Goal: Task Accomplishment & Management: Use online tool/utility

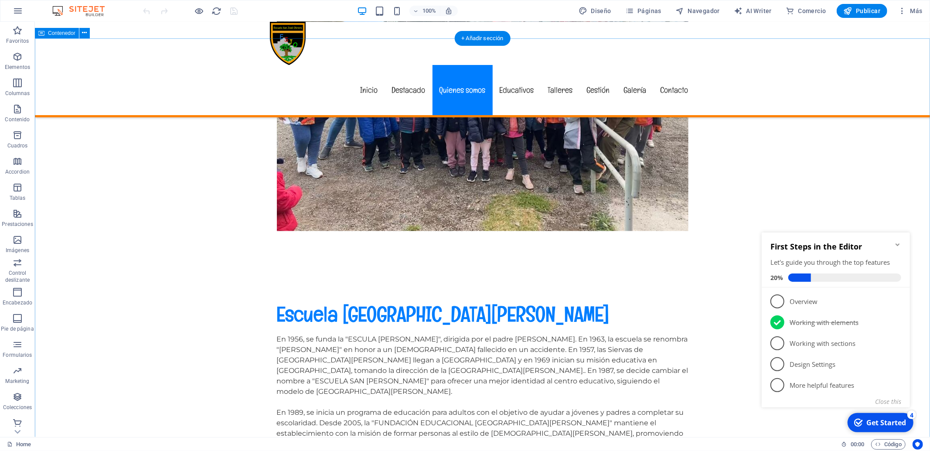
scroll to position [549, 0]
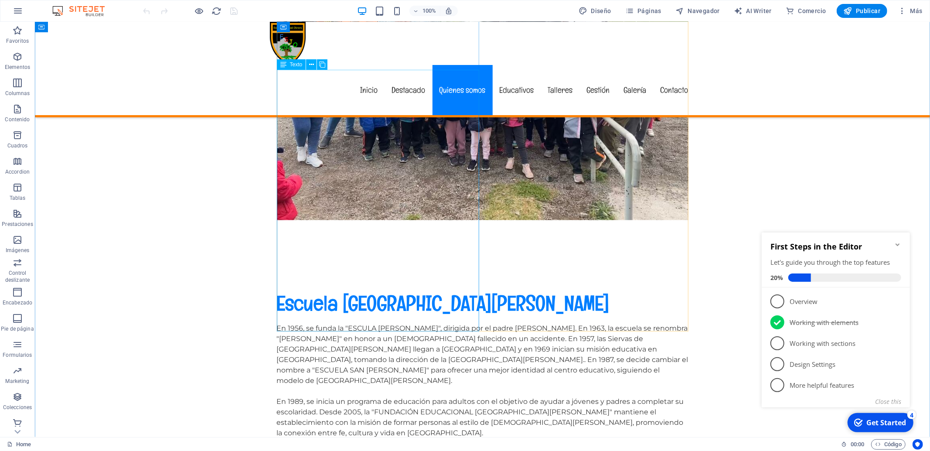
click at [399, 323] on div "En 1956, se funda la "ESCULA [PERSON_NAME]", dirigida por el padre [PERSON_NAME…" at bounding box center [482, 406] width 412 height 167
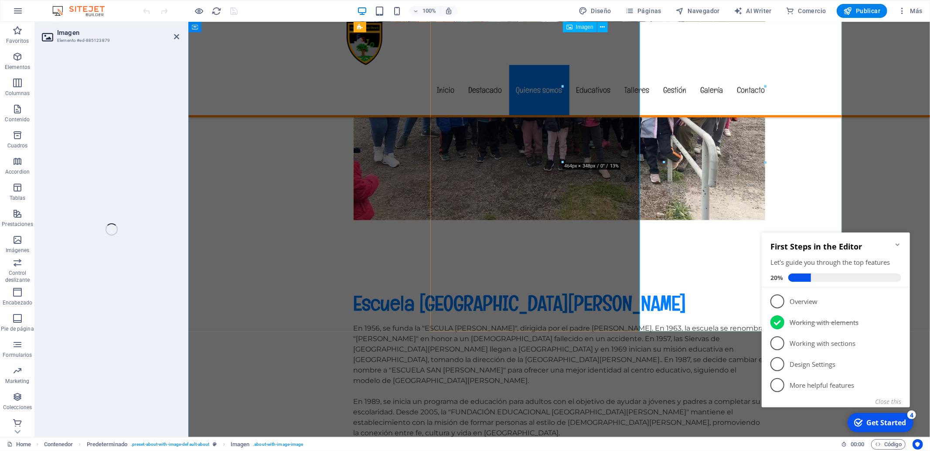
select select "%"
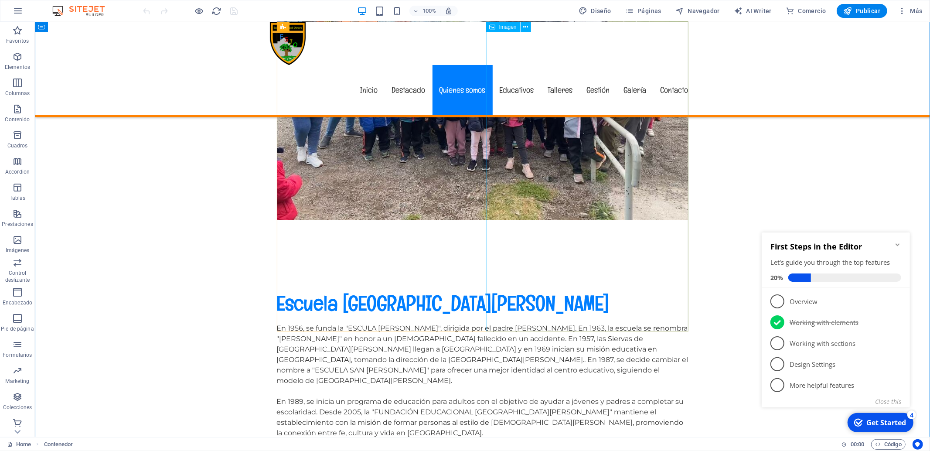
select select "%"
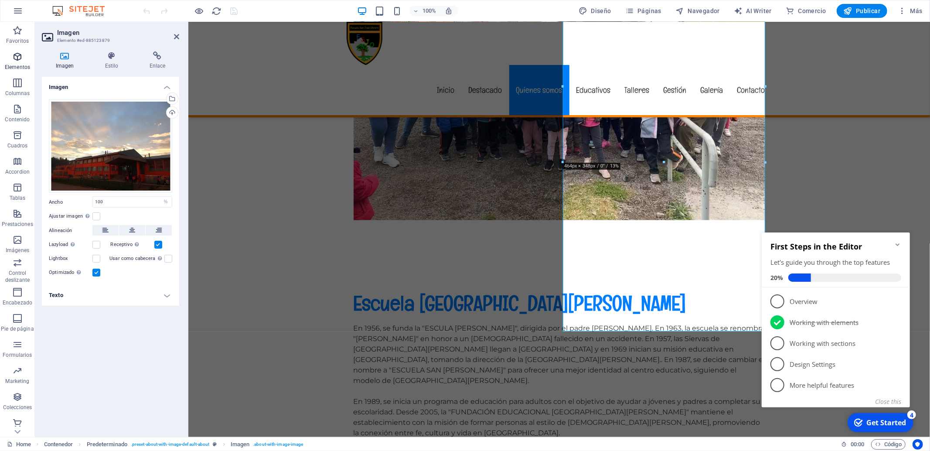
click at [17, 56] on icon "button" at bounding box center [17, 56] width 10 height 10
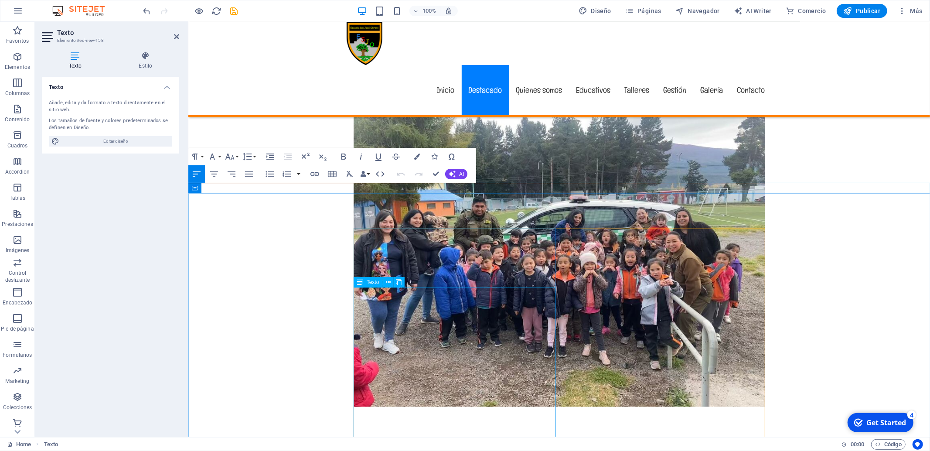
scroll to position [478, 0]
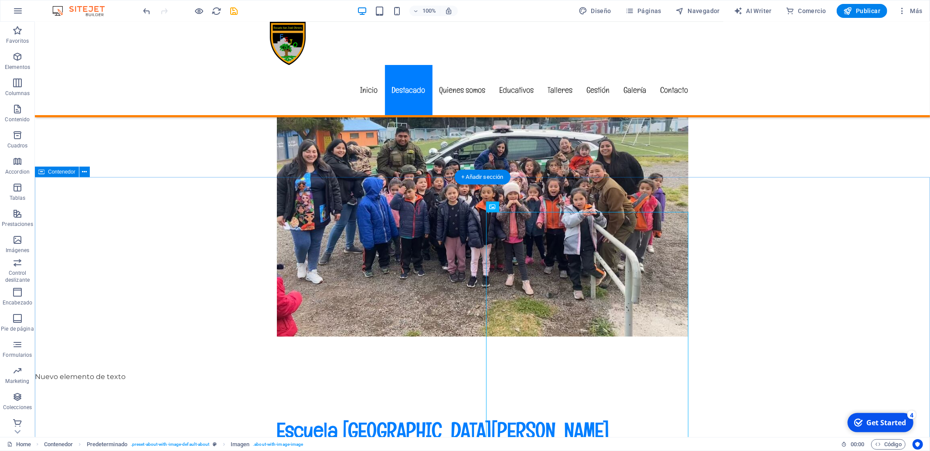
scroll to position [341, 0]
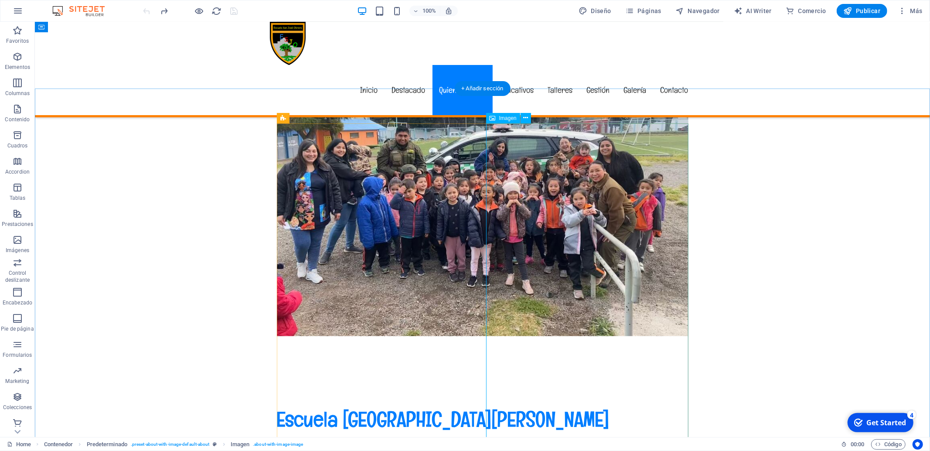
scroll to position [433, 0]
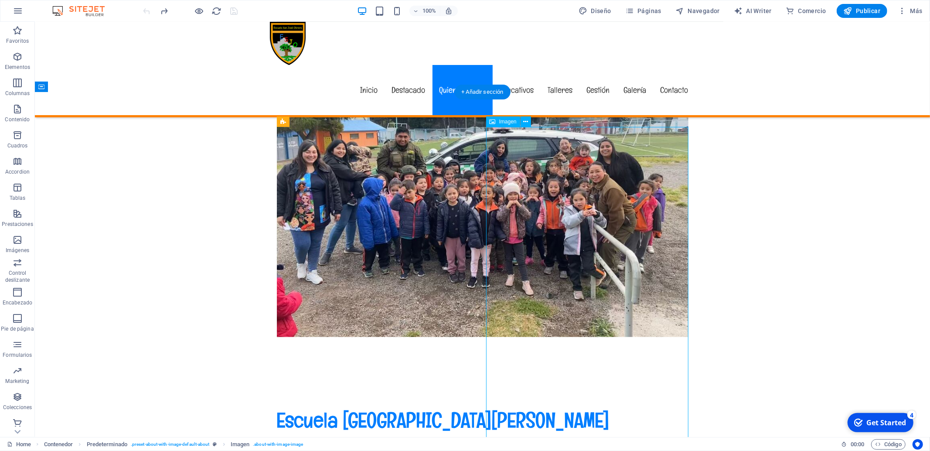
click at [20, 187] on icon "button" at bounding box center [17, 187] width 10 height 10
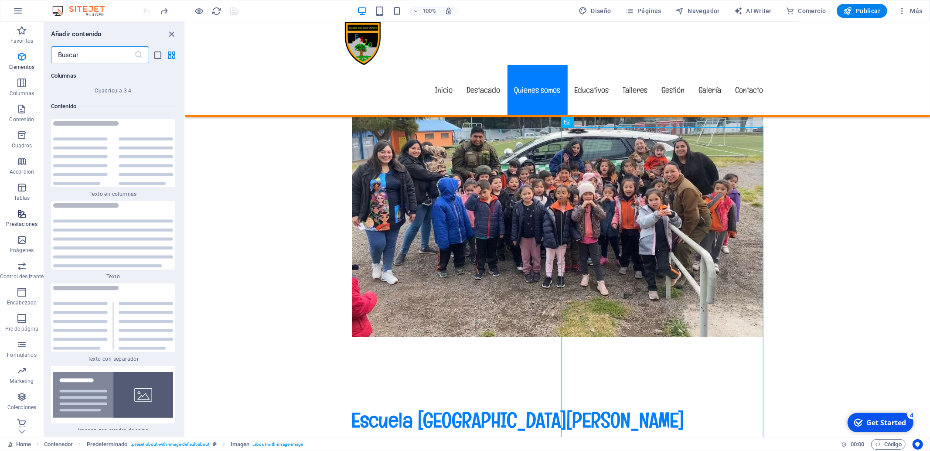
scroll to position [3020, 0]
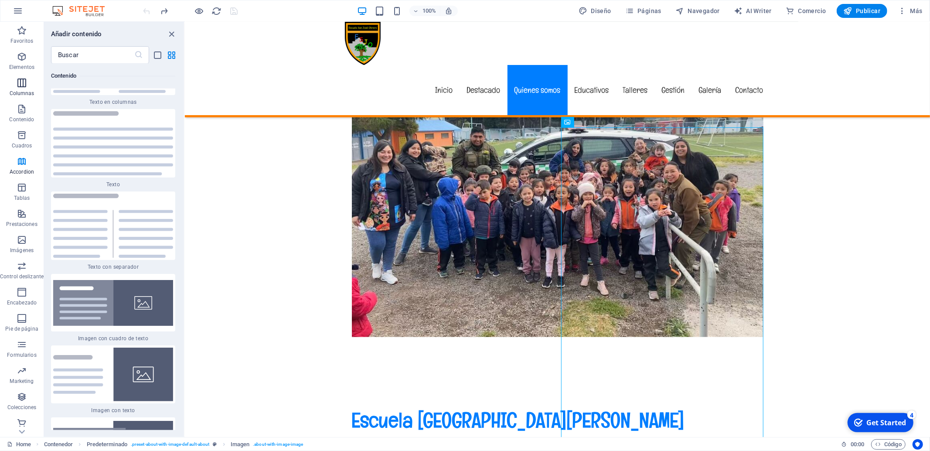
click at [17, 83] on icon "button" at bounding box center [22, 83] width 10 height 10
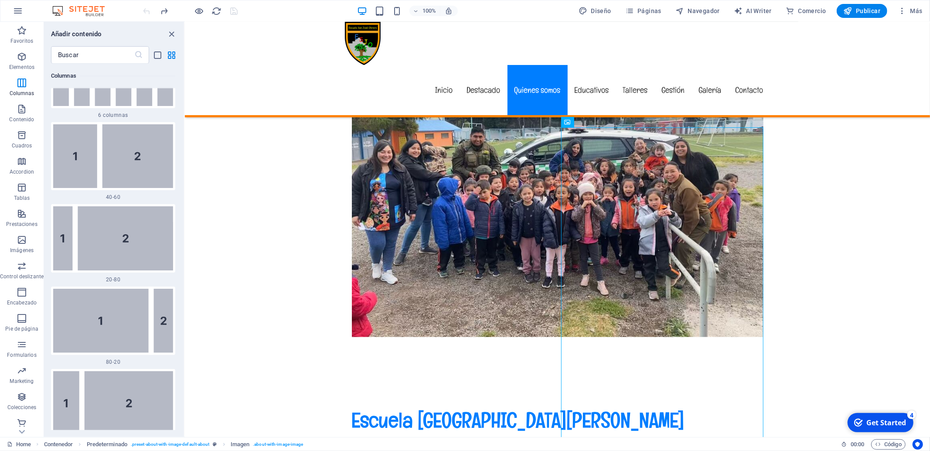
scroll to position [929, 0]
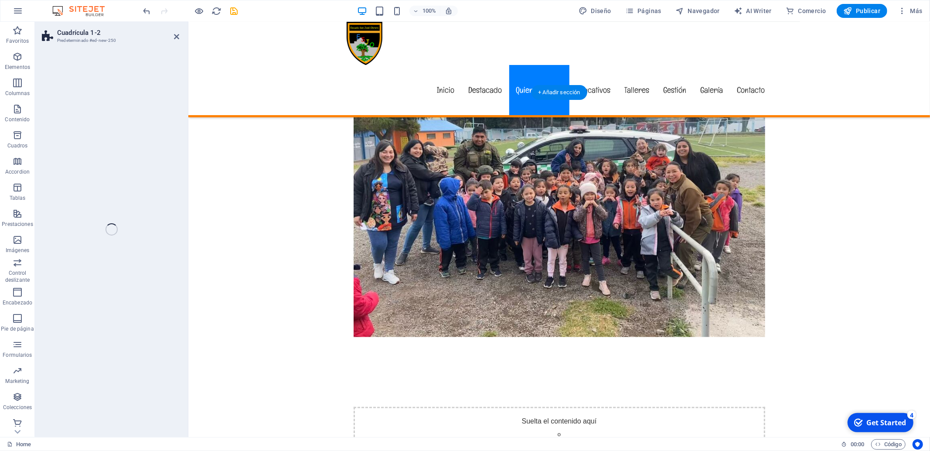
select select "rem"
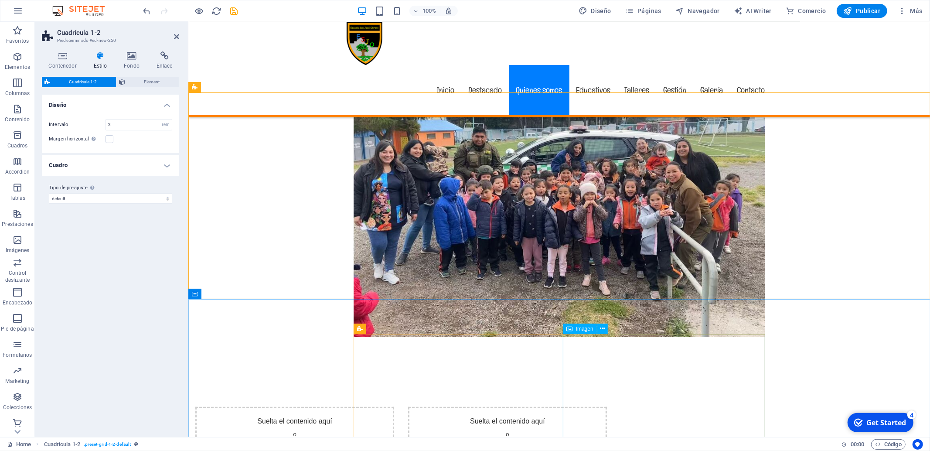
scroll to position [434, 0]
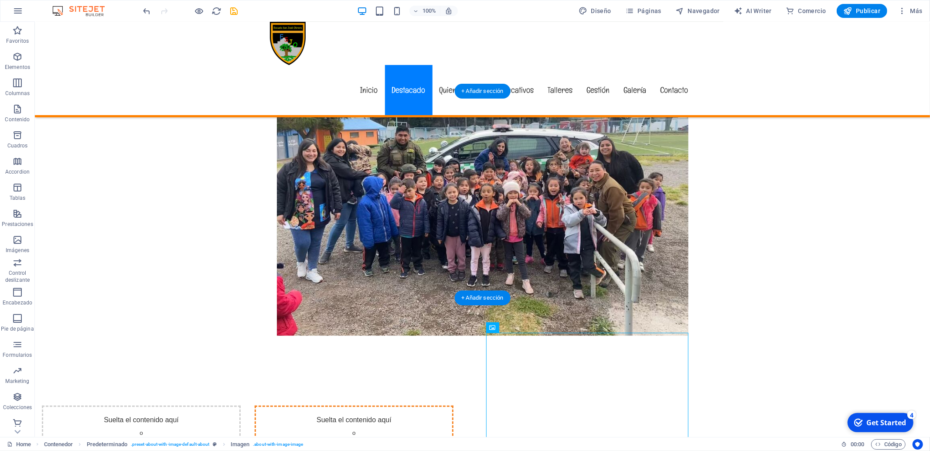
drag, startPoint x: 484, startPoint y: 389, endPoint x: 592, endPoint y: 155, distance: 257.5
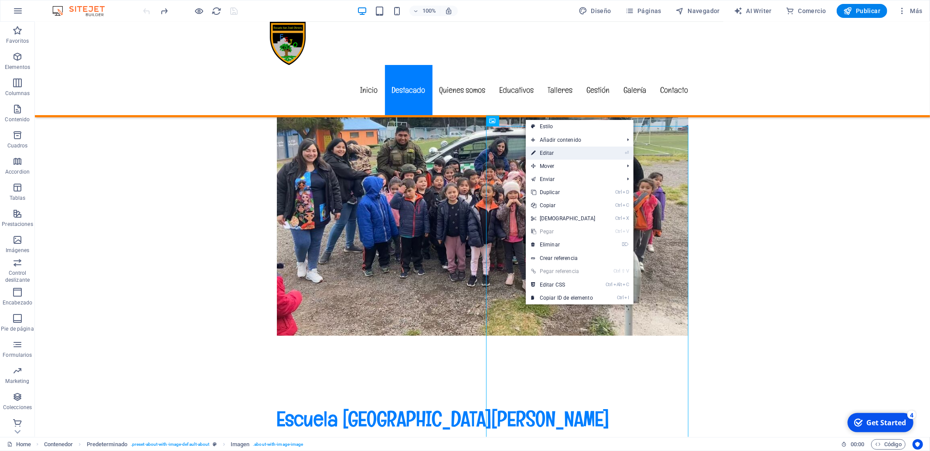
click at [550, 152] on link "⏎ Editar" at bounding box center [563, 153] width 75 height 13
select select "%"
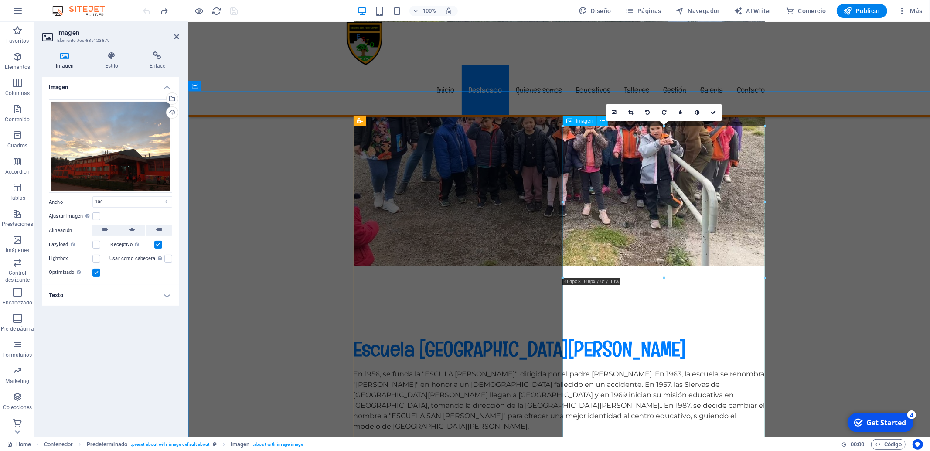
scroll to position [525, 0]
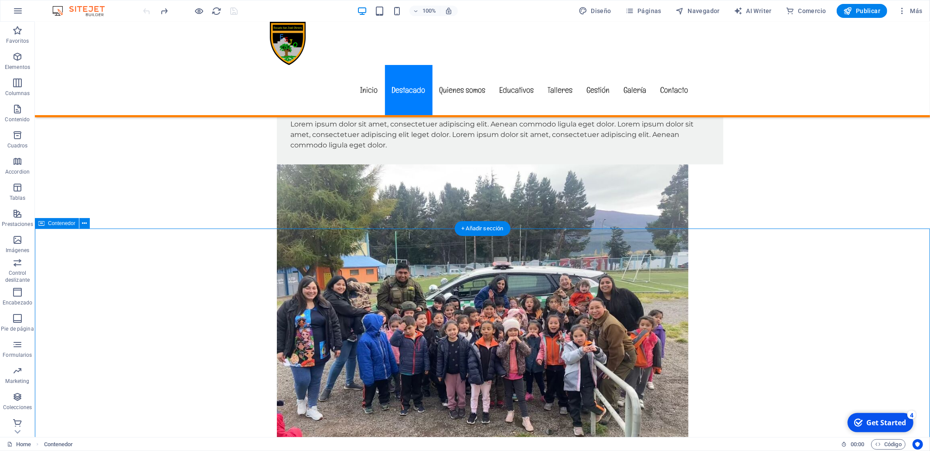
scroll to position [296, 0]
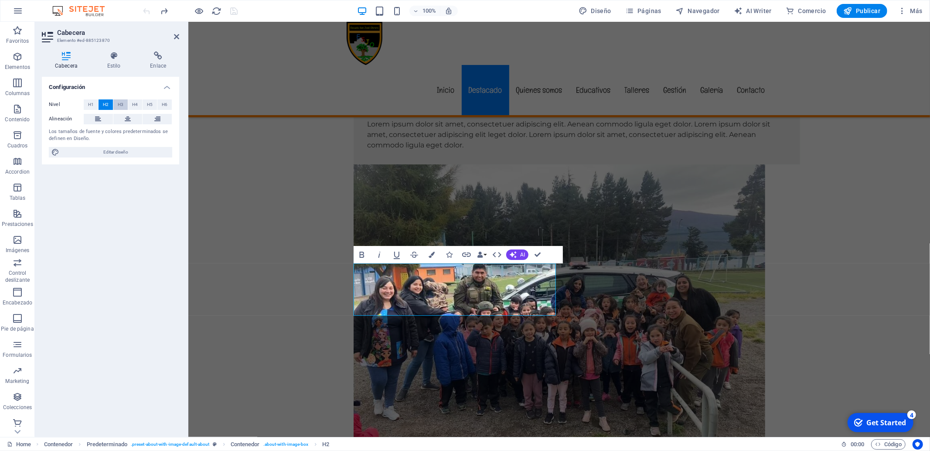
click at [123, 107] on span "H3" at bounding box center [121, 104] width 6 height 10
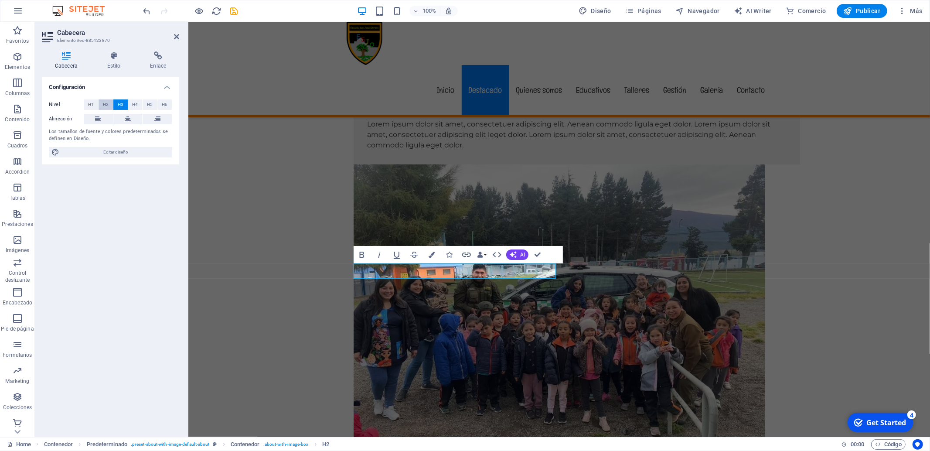
click at [107, 106] on span "H2" at bounding box center [106, 104] width 6 height 10
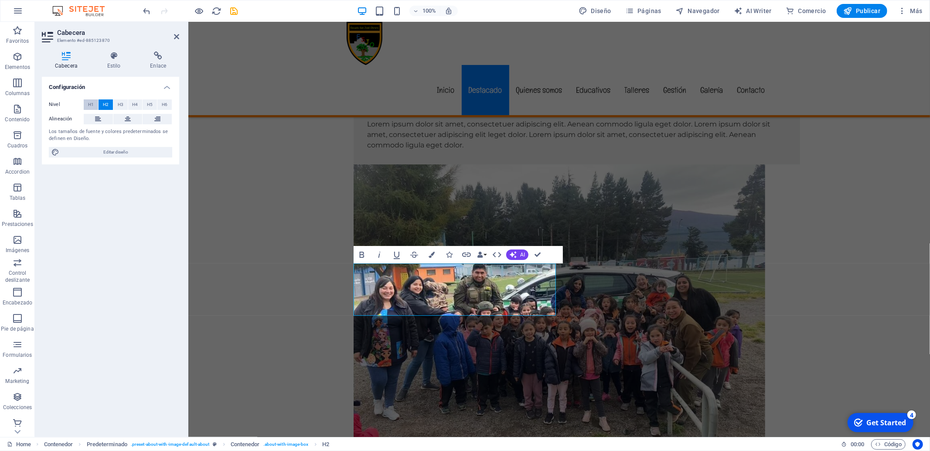
click at [92, 106] on span "H1" at bounding box center [91, 104] width 6 height 10
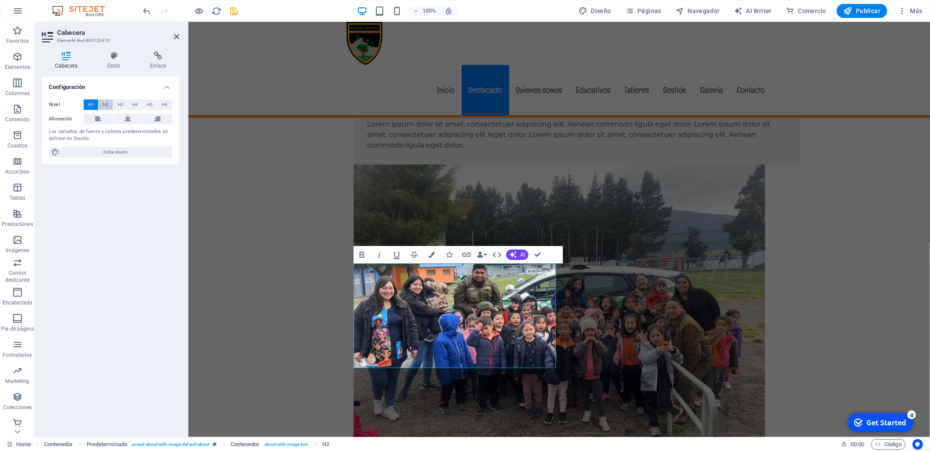
click at [106, 106] on span "H2" at bounding box center [106, 104] width 6 height 10
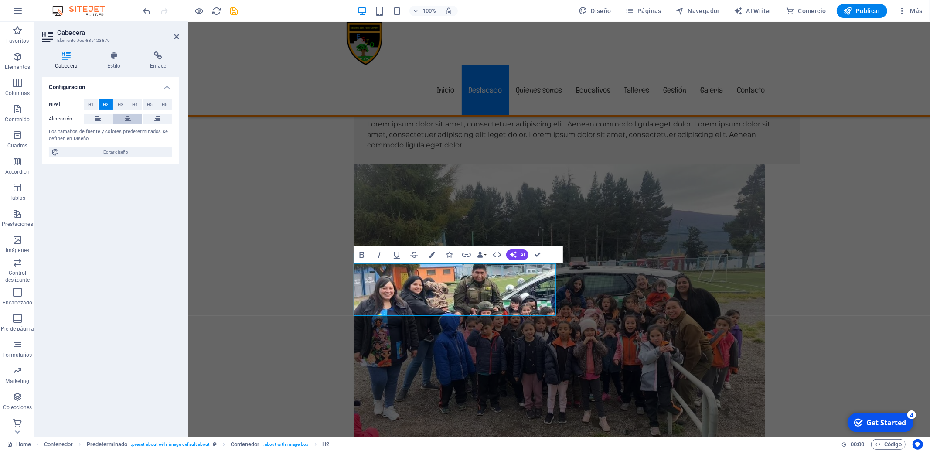
click at [134, 119] on button at bounding box center [127, 119] width 29 height 10
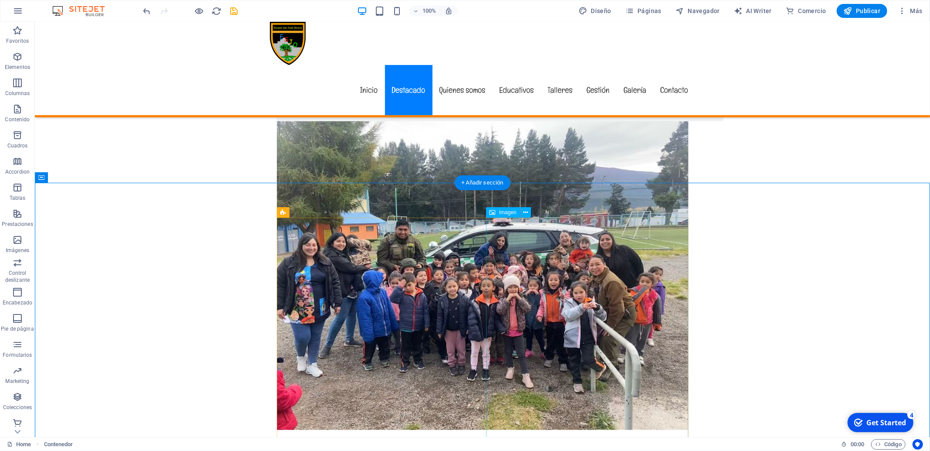
scroll to position [342, 0]
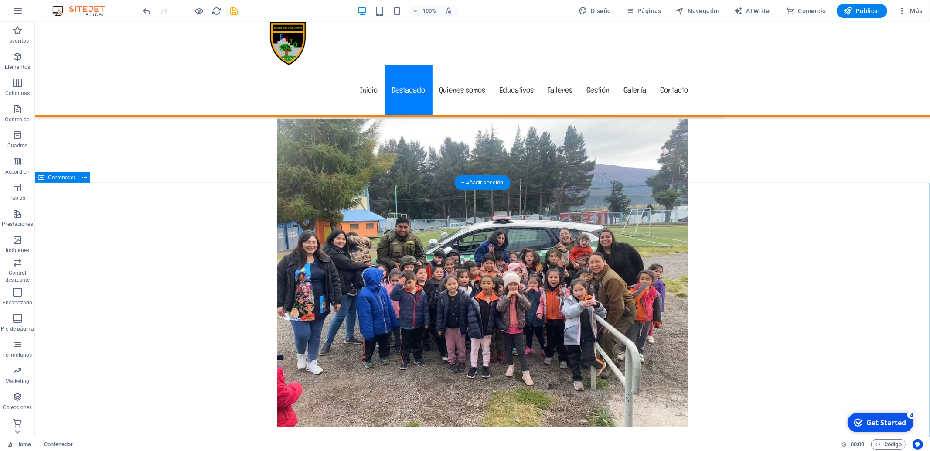
click at [14, 86] on icon "button" at bounding box center [17, 83] width 10 height 10
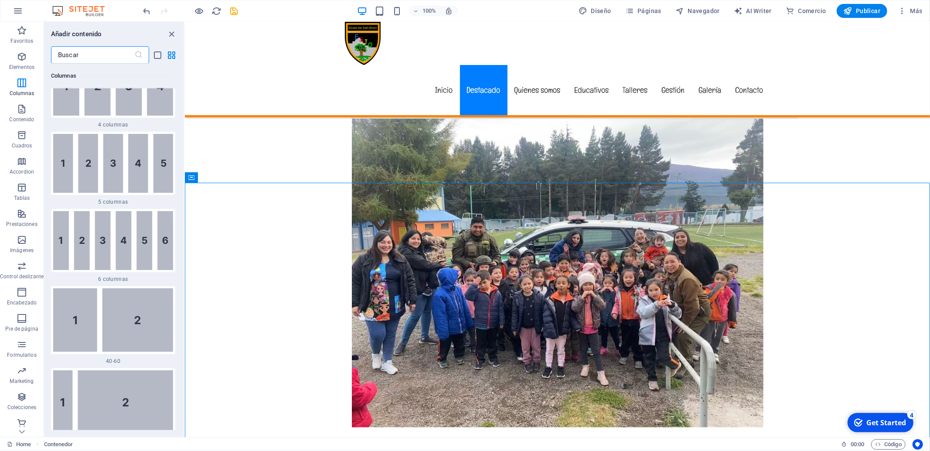
scroll to position [887, 0]
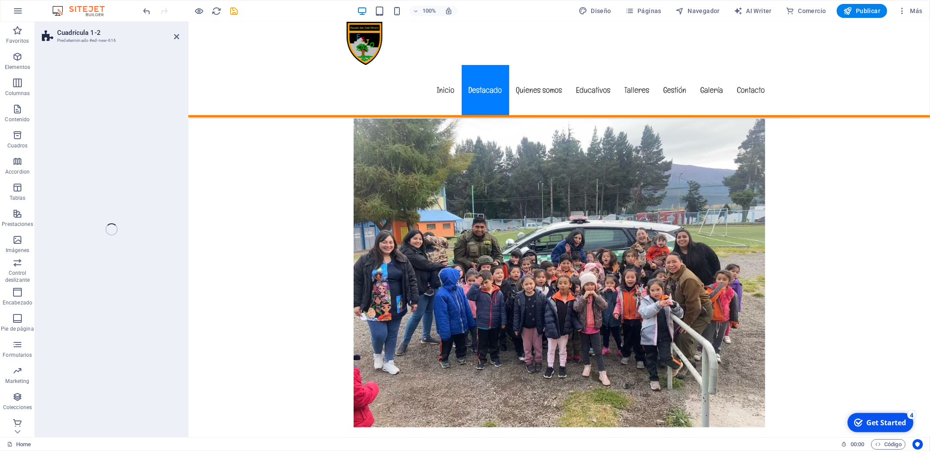
select select "rem"
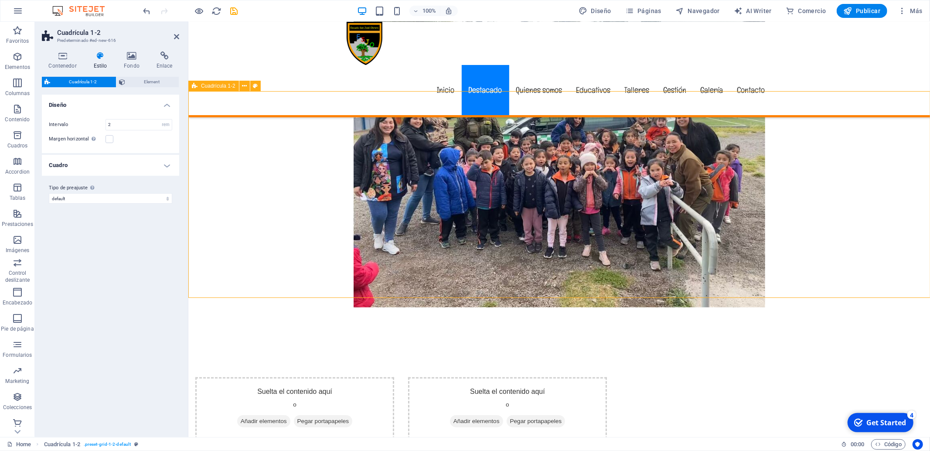
scroll to position [571, 0]
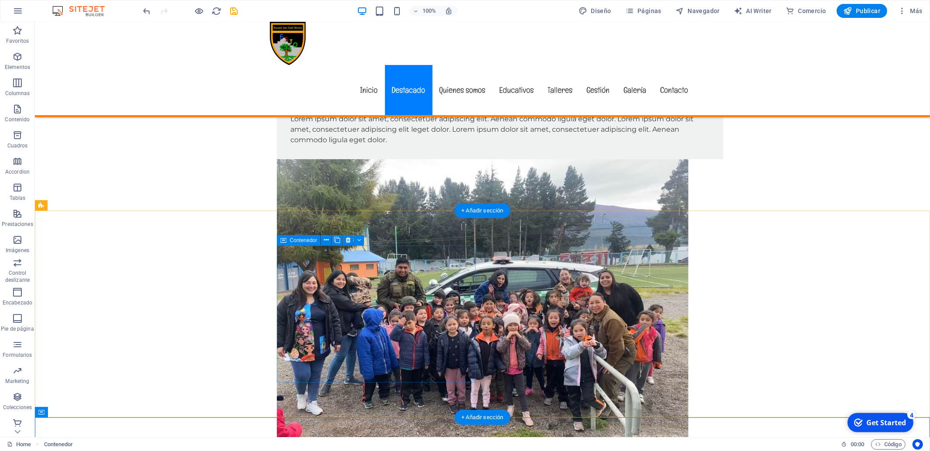
scroll to position [296, 0]
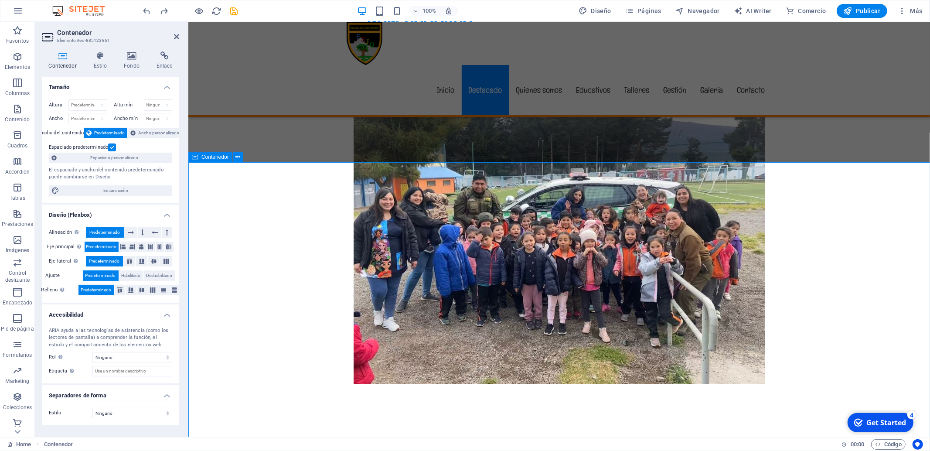
scroll to position [388, 0]
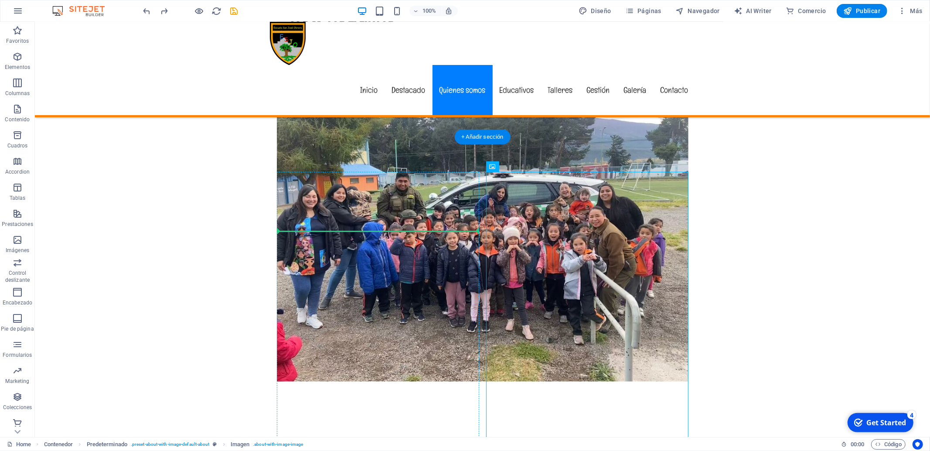
drag, startPoint x: 508, startPoint y: 298, endPoint x: 395, endPoint y: 331, distance: 116.9
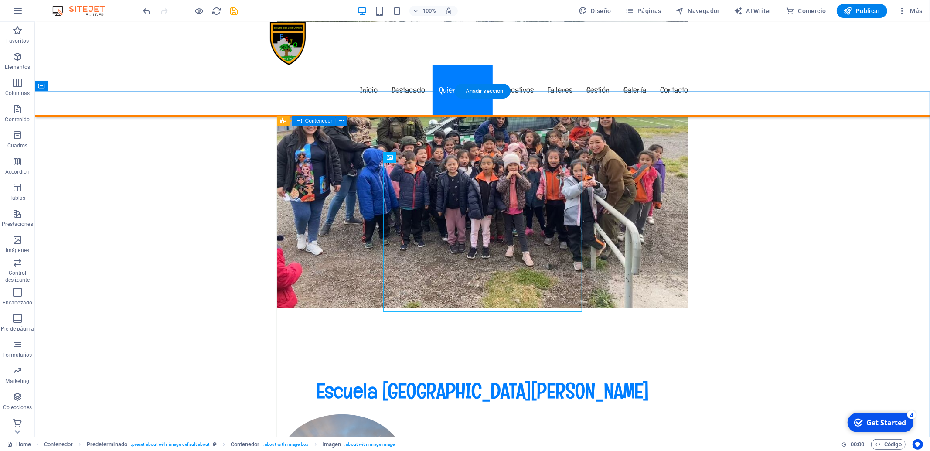
scroll to position [434, 0]
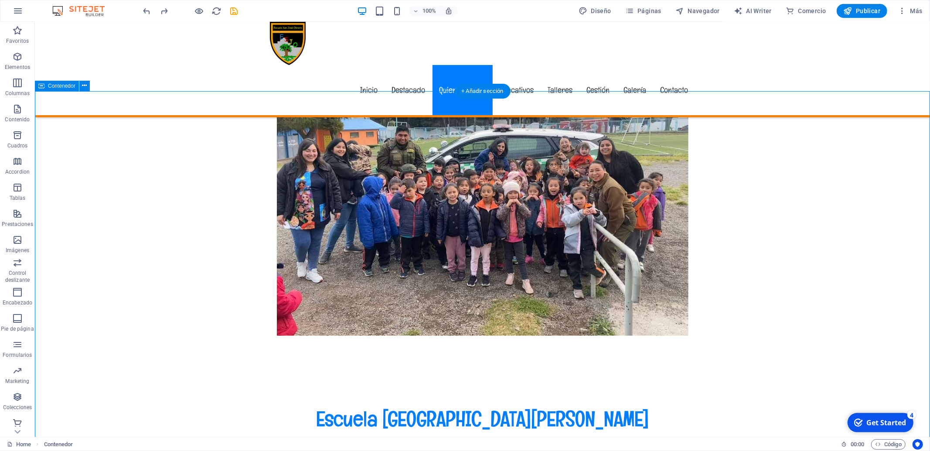
click at [480, 90] on div "+ Añadir sección" at bounding box center [482, 91] width 56 height 15
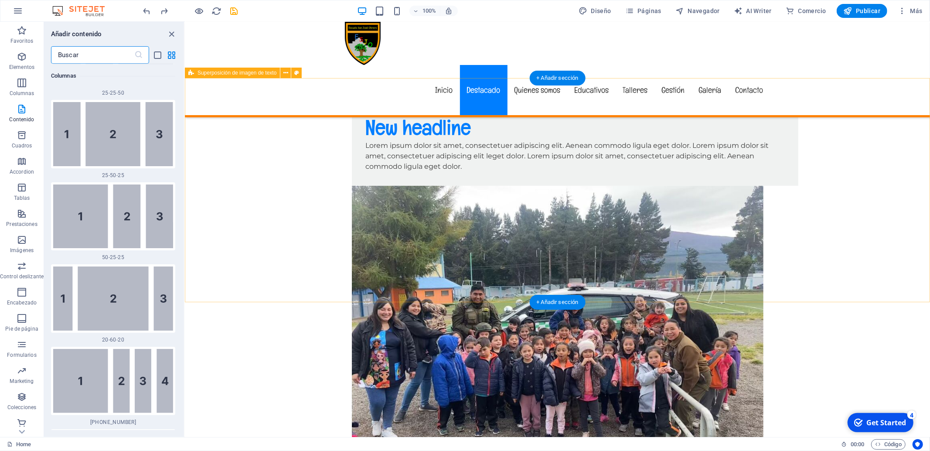
scroll to position [275, 0]
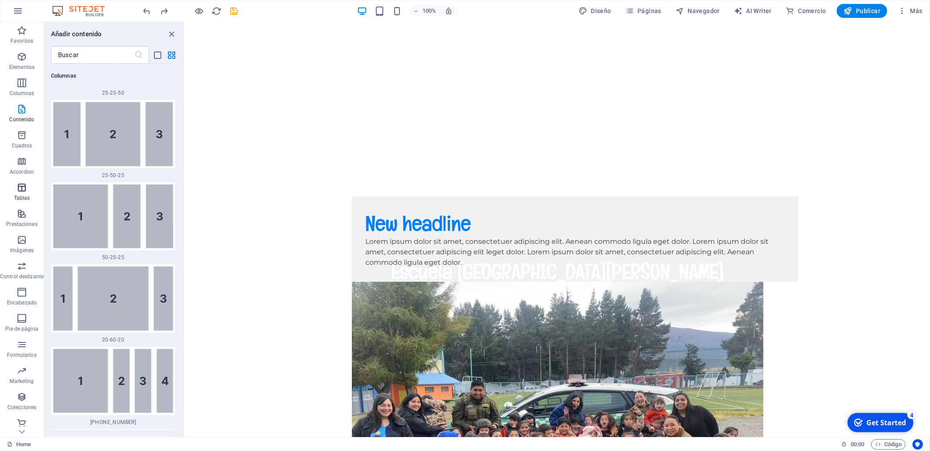
click at [23, 191] on icon "button" at bounding box center [22, 187] width 10 height 10
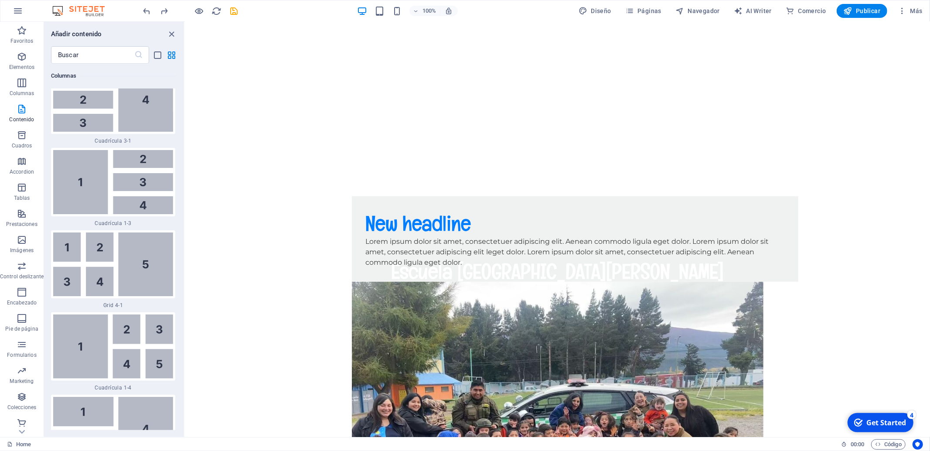
scroll to position [1971, 0]
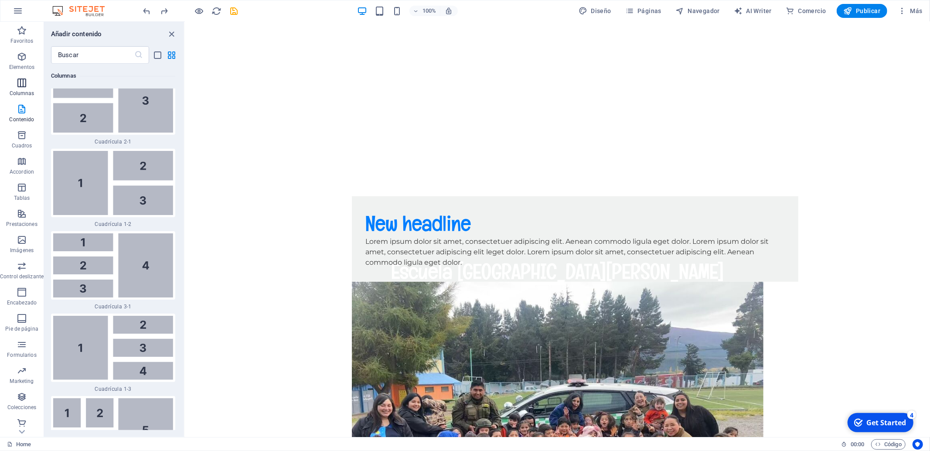
click at [20, 85] on icon "button" at bounding box center [22, 83] width 10 height 10
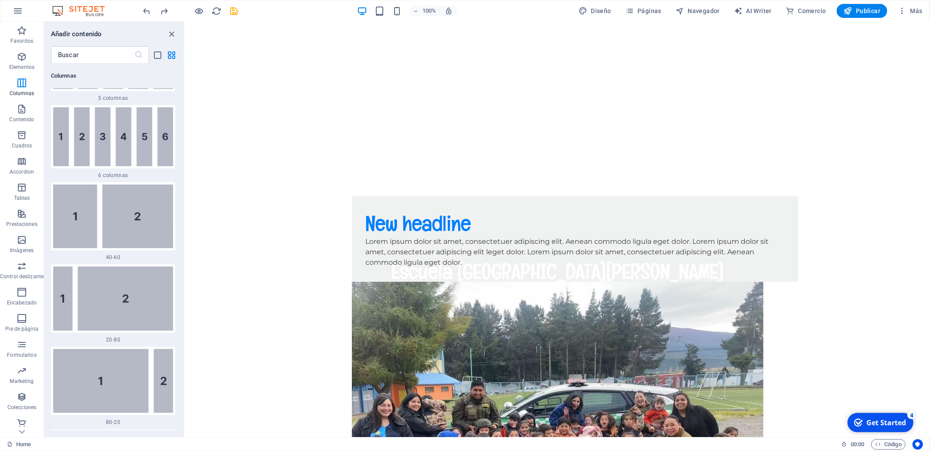
scroll to position [887, 0]
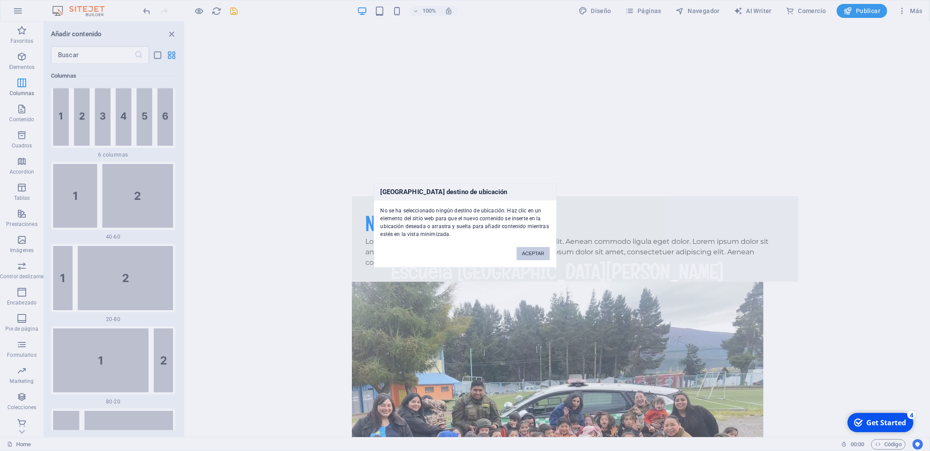
click at [543, 255] on button "ACEPTAR" at bounding box center [533, 253] width 33 height 13
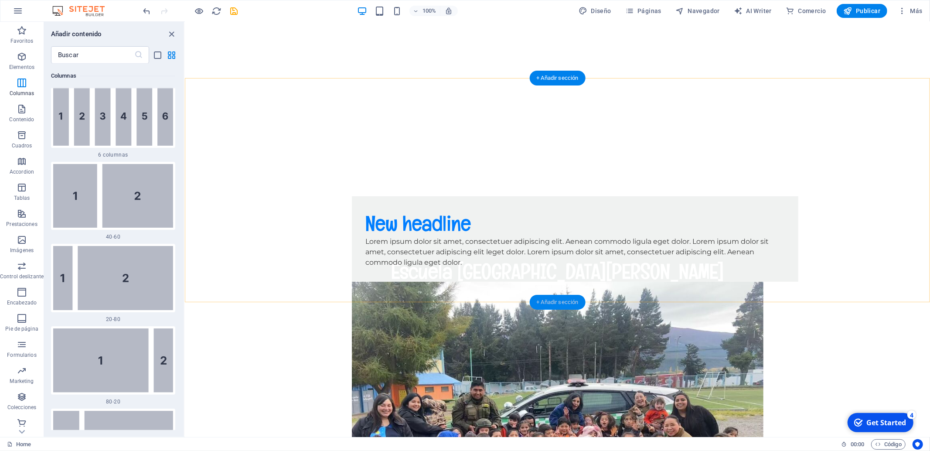
click at [548, 304] on div "+ Añadir sección" at bounding box center [557, 302] width 56 height 15
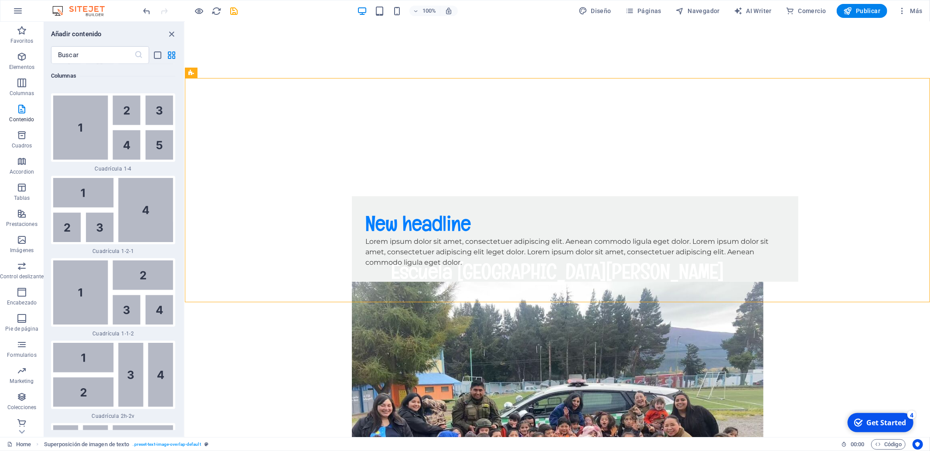
scroll to position [2358, 0]
